Goal: Entertainment & Leisure: Consume media (video, audio)

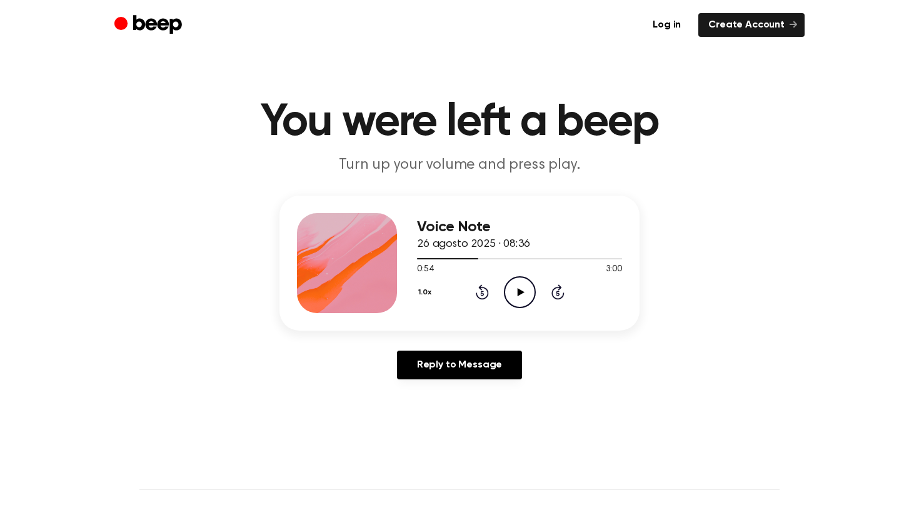
click at [479, 288] on icon at bounding box center [482, 291] width 13 height 15
click at [514, 296] on icon "Play Audio" at bounding box center [520, 292] width 32 height 32
click at [502, 261] on span at bounding box center [500, 259] width 10 height 10
click at [512, 287] on icon "Play Audio" at bounding box center [520, 292] width 32 height 32
click at [512, 289] on icon "Pause Audio" at bounding box center [520, 292] width 32 height 32
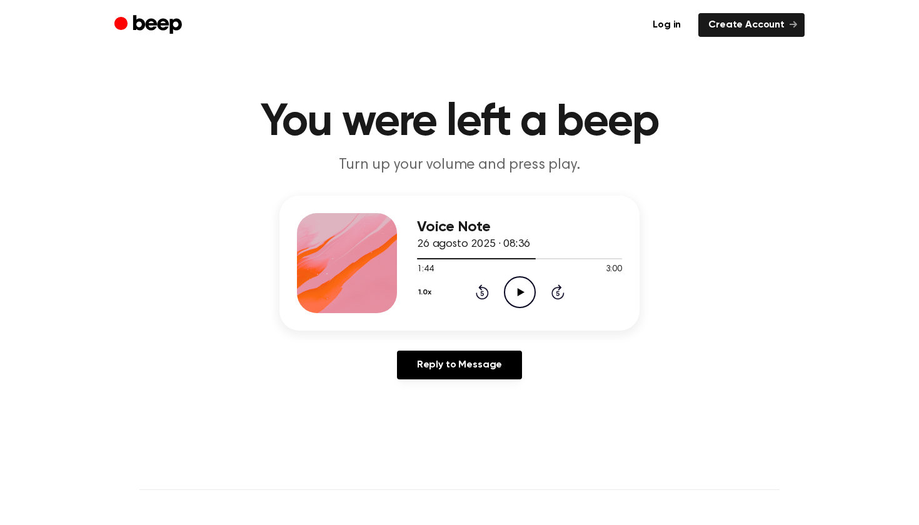
click at [681, 294] on div "Voice Note 26 agosto 2025 · 08:36 1:44 3:00 Your browser does not support the […" at bounding box center [459, 293] width 889 height 194
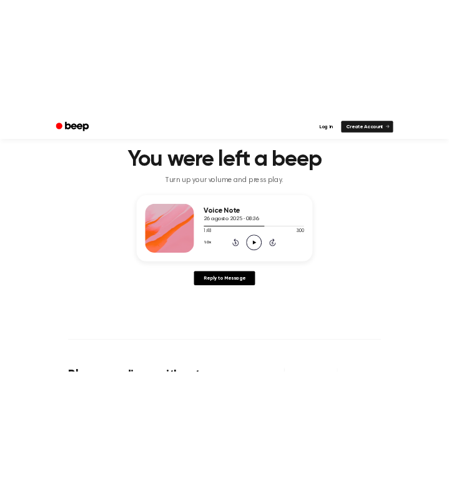
scroll to position [34, 0]
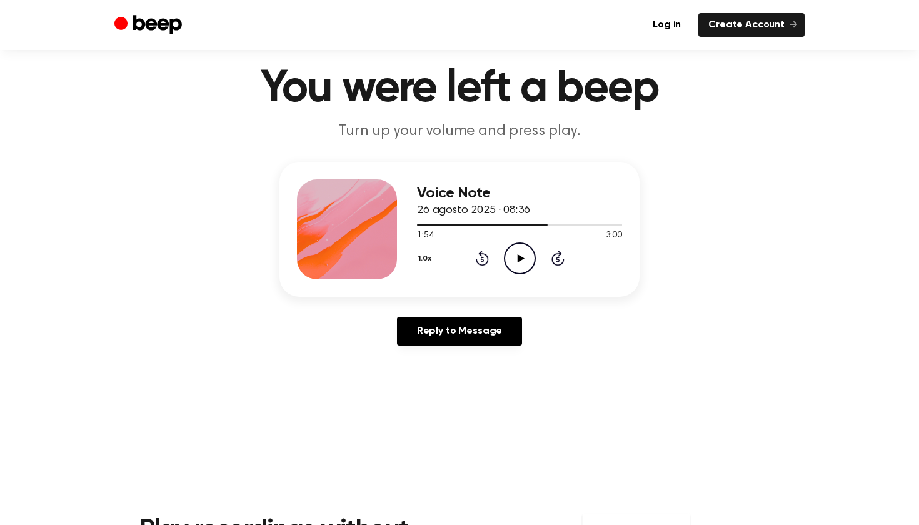
click at [479, 265] on icon "Rewind 5 seconds" at bounding box center [482, 258] width 14 height 16
click at [480, 265] on icon at bounding box center [482, 258] width 13 height 15
click at [521, 247] on icon "Play Audio" at bounding box center [520, 258] width 32 height 32
click at [477, 257] on icon "Rewind 5 seconds" at bounding box center [482, 258] width 14 height 16
click at [482, 252] on icon "Rewind 5 seconds" at bounding box center [482, 258] width 14 height 16
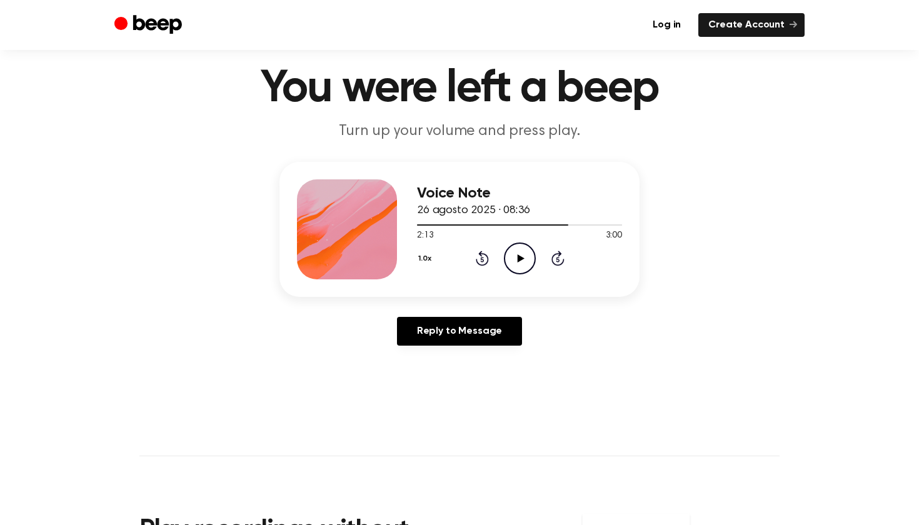
click at [536, 248] on div "1.0x Rewind 5 seconds Play Audio Skip 5 seconds" at bounding box center [519, 258] width 205 height 32
click at [531, 254] on icon "Play Audio" at bounding box center [520, 258] width 32 height 32
click at [477, 260] on icon at bounding box center [482, 258] width 13 height 15
drag, startPoint x: 618, startPoint y: 221, endPoint x: 451, endPoint y: 224, distance: 166.9
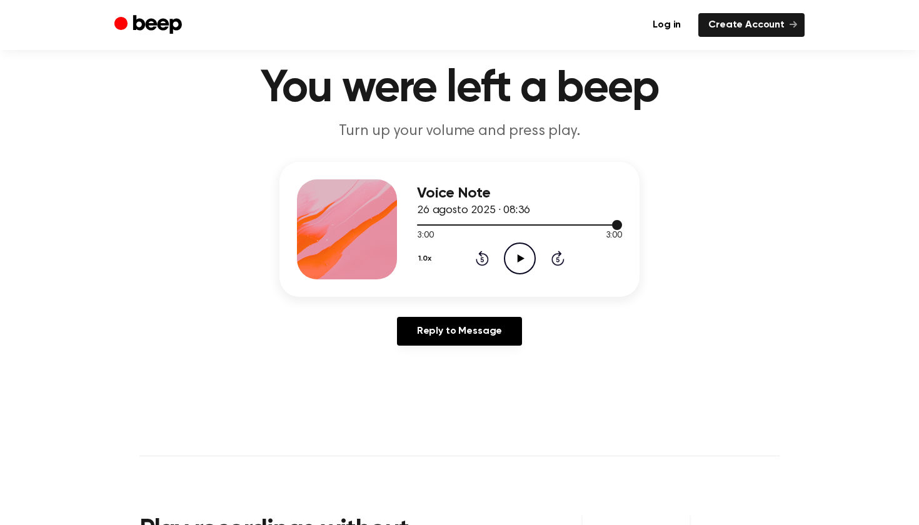
click at [451, 224] on div at bounding box center [519, 224] width 205 height 1
click at [436, 222] on div at bounding box center [519, 224] width 205 height 10
click at [514, 251] on icon "Play Audio" at bounding box center [520, 258] width 32 height 32
click at [480, 251] on icon "Rewind 5 seconds" at bounding box center [482, 258] width 14 height 16
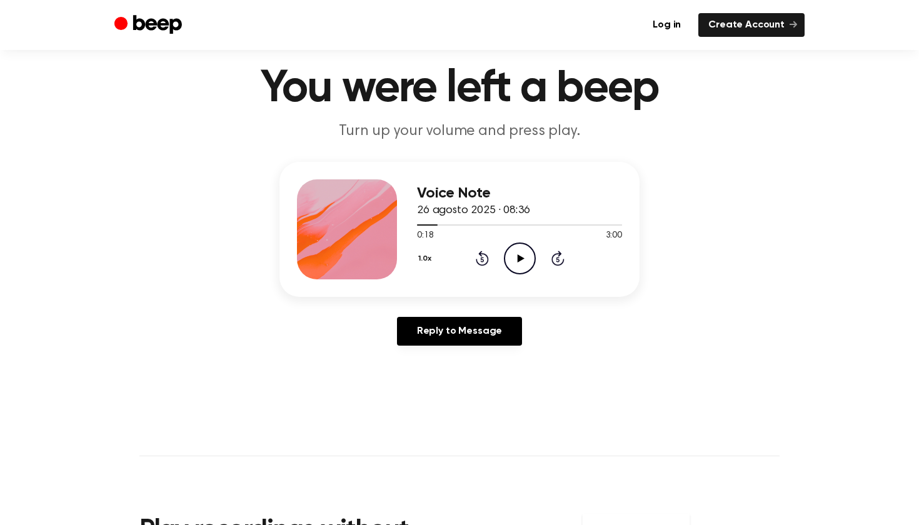
click at [480, 251] on icon "Rewind 5 seconds" at bounding box center [482, 258] width 14 height 16
click at [517, 257] on icon "Play Audio" at bounding box center [520, 258] width 32 height 32
click at [486, 262] on icon at bounding box center [482, 258] width 13 height 15
click at [511, 252] on icon "Play Audio" at bounding box center [520, 258] width 32 height 32
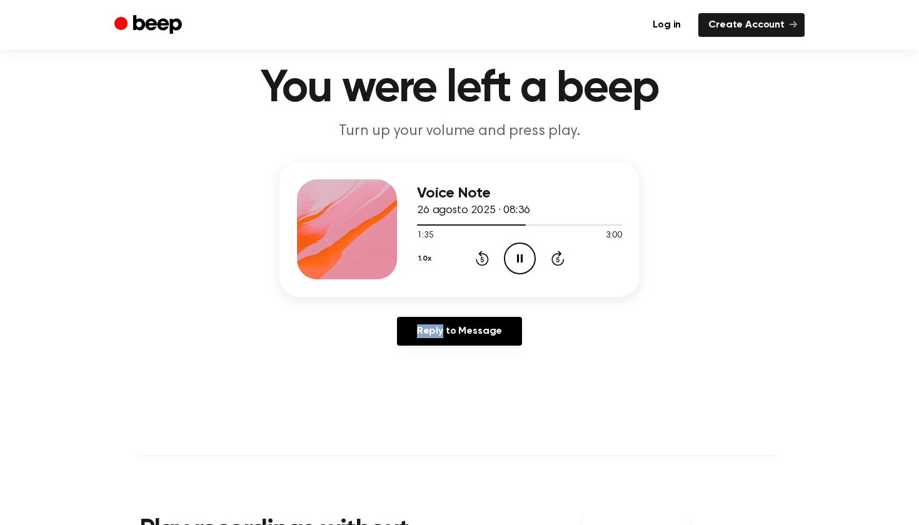
click at [512, 256] on icon "Pause Audio" at bounding box center [520, 258] width 32 height 32
click at [512, 257] on icon "Play Audio" at bounding box center [520, 258] width 32 height 32
click at [512, 257] on icon "Pause Audio" at bounding box center [520, 258] width 32 height 32
click at [512, 257] on icon "Play Audio" at bounding box center [520, 258] width 32 height 32
click at [512, 258] on icon "Pause Audio" at bounding box center [520, 258] width 32 height 32
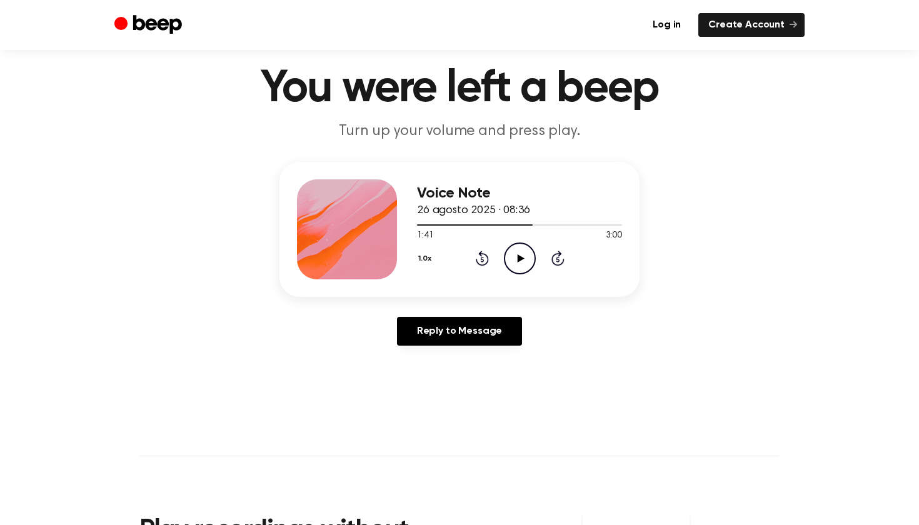
click at [513, 259] on icon "Play Audio" at bounding box center [520, 258] width 32 height 32
click at [516, 258] on icon "Pause Audio" at bounding box center [520, 258] width 32 height 32
click at [516, 258] on icon "Play Audio" at bounding box center [520, 258] width 32 height 32
click at [516, 258] on icon "Pause Audio" at bounding box center [520, 258] width 32 height 32
click at [516, 258] on icon "Play Audio" at bounding box center [520, 258] width 32 height 32
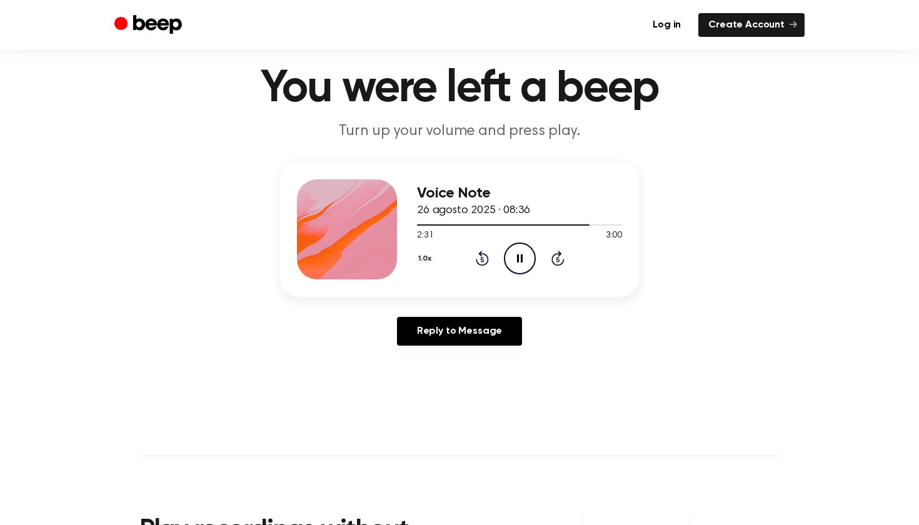
click at [514, 259] on icon "Pause Audio" at bounding box center [520, 258] width 32 height 32
click at [514, 260] on icon "Play Audio" at bounding box center [520, 258] width 32 height 32
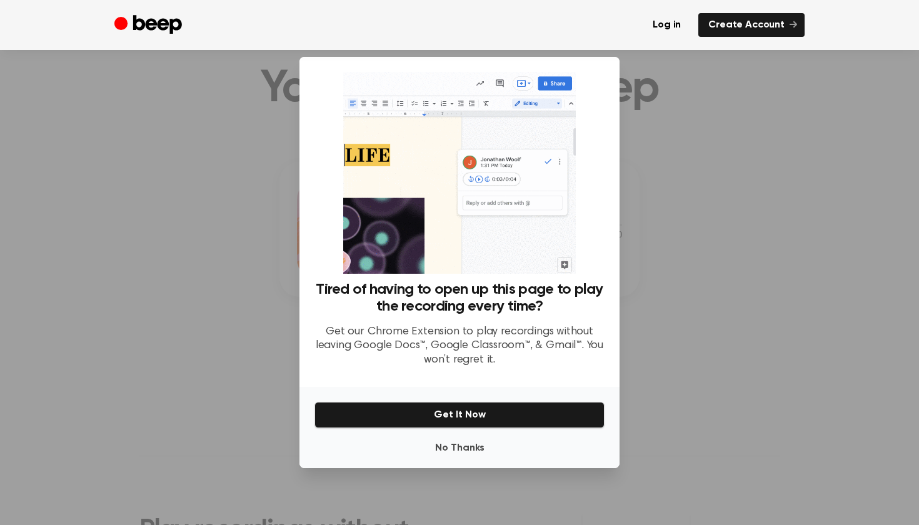
click at [604, 258] on div "Tired of having to open up this page to play the recording every time? Get our …" at bounding box center [459, 222] width 320 height 330
click at [696, 267] on div at bounding box center [459, 262] width 919 height 525
click at [454, 441] on button "No Thanks" at bounding box center [459, 448] width 290 height 25
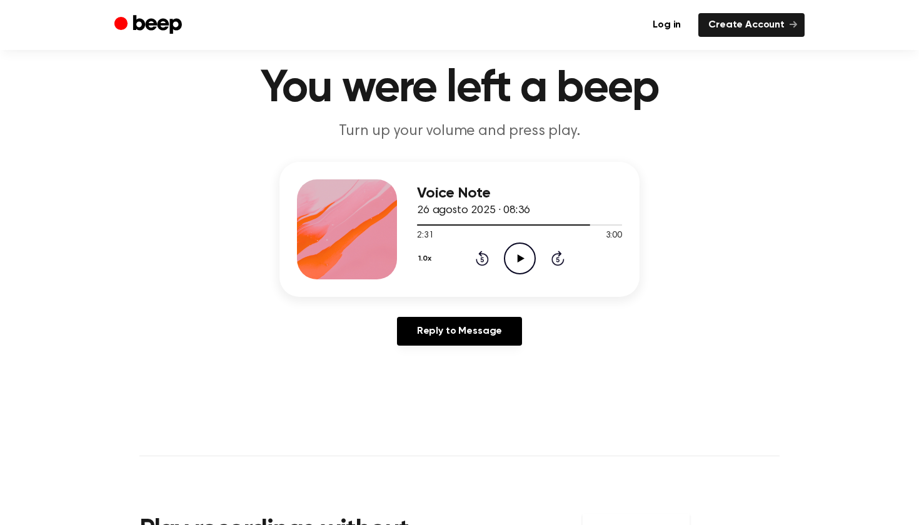
click at [521, 263] on icon "Play Audio" at bounding box center [520, 258] width 32 height 32
click at [521, 263] on icon "Pause Audio" at bounding box center [520, 258] width 32 height 32
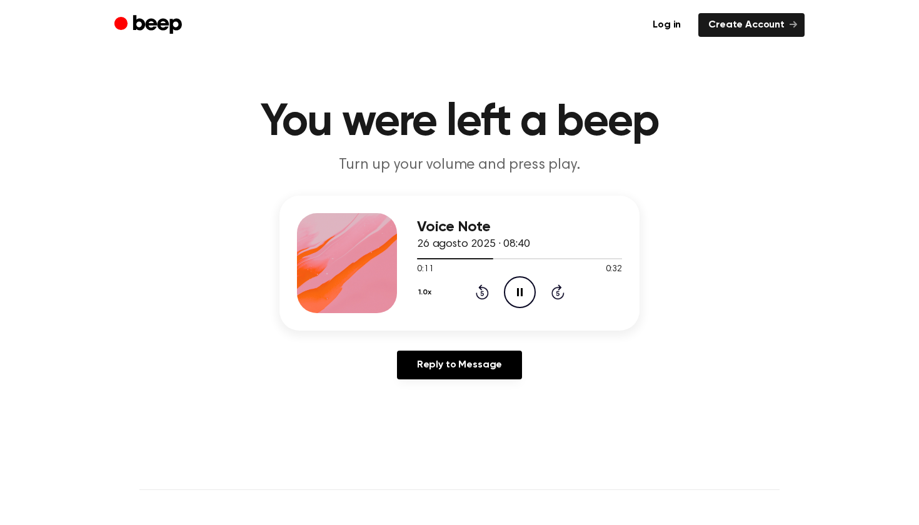
click at [516, 297] on icon "Pause Audio" at bounding box center [520, 292] width 32 height 32
